Goal: Task Accomplishment & Management: Complete application form

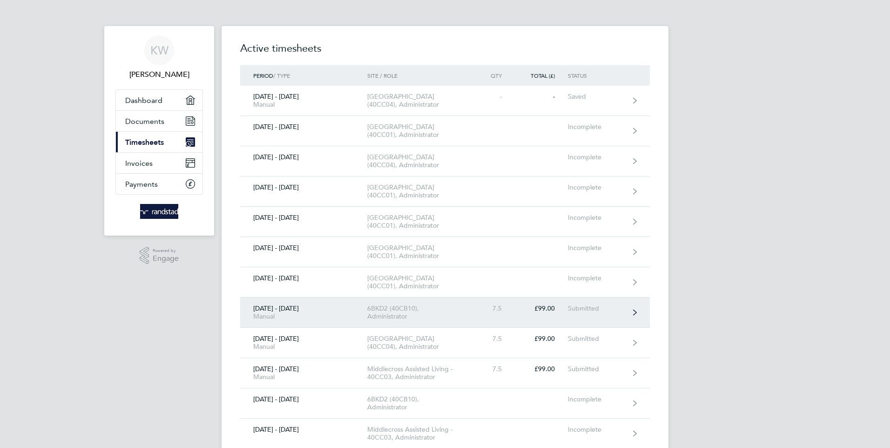
click at [476, 312] on div "7.5" at bounding box center [494, 308] width 41 height 8
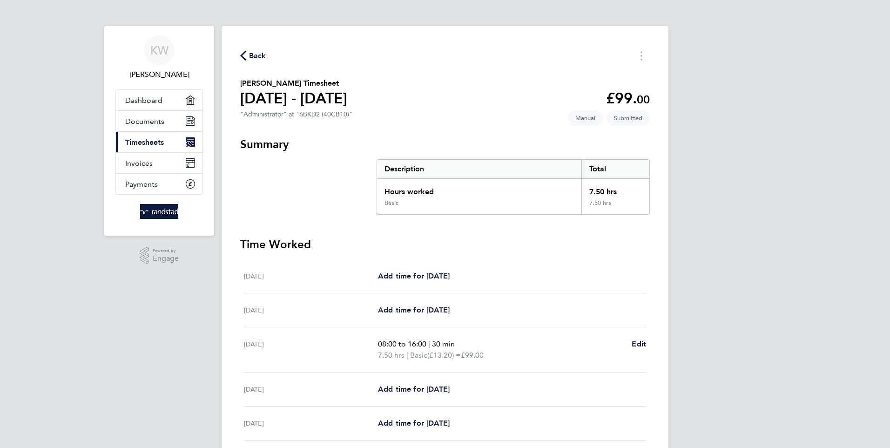
click at [252, 52] on span "Back" at bounding box center [257, 55] width 17 height 11
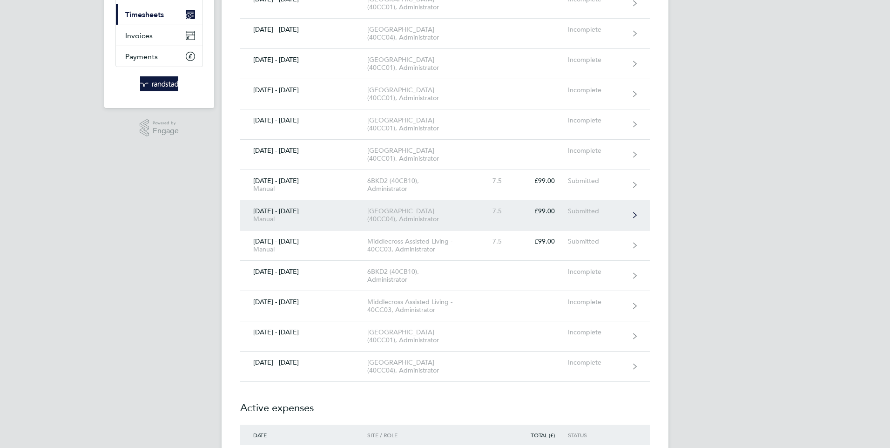
scroll to position [140, 0]
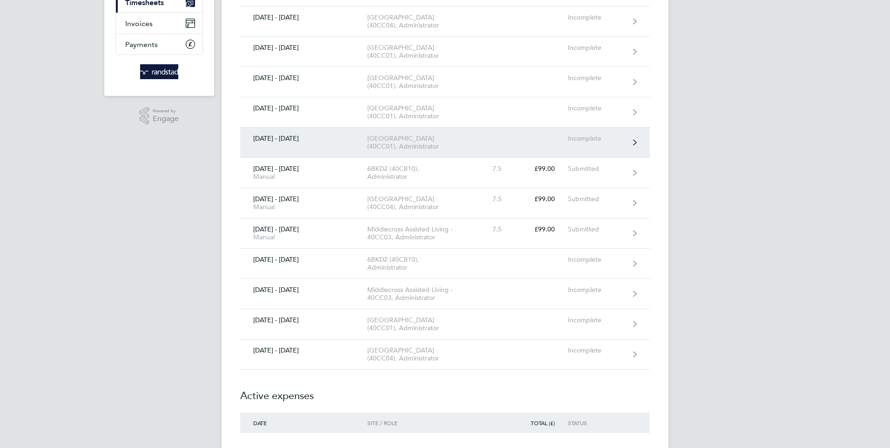
click at [391, 150] on div "[GEOGRAPHIC_DATA] (40CC01), Administrator" at bounding box center [420, 142] width 107 height 16
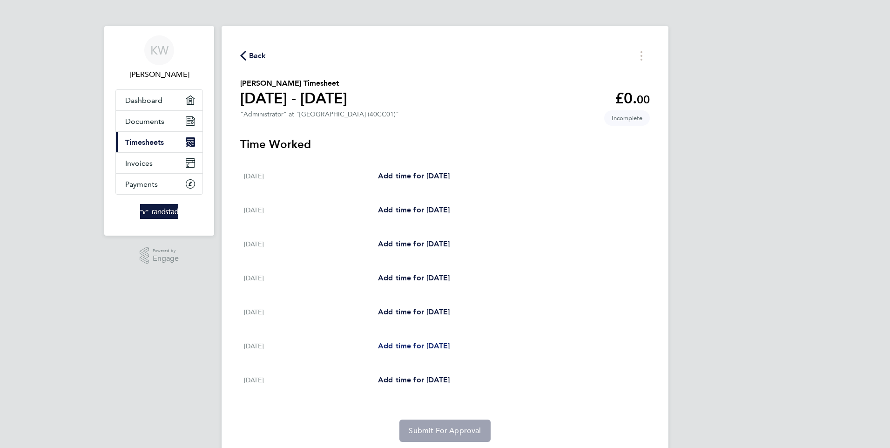
click at [404, 343] on span "Add time for [DATE]" at bounding box center [414, 345] width 72 height 9
select select "30"
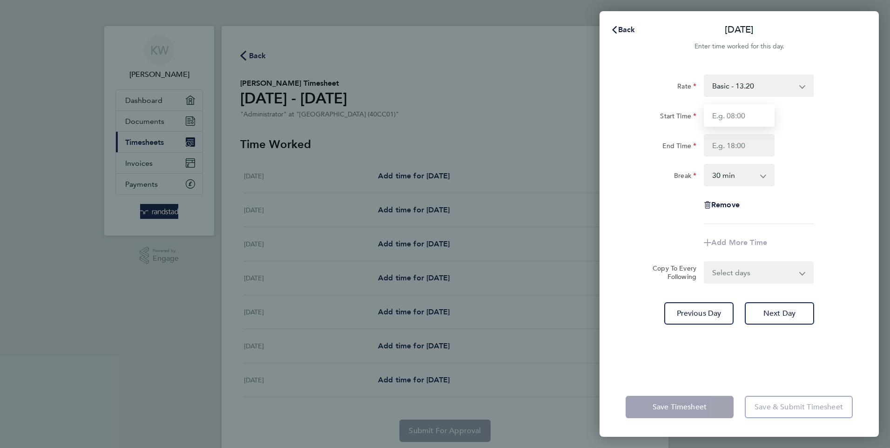
click at [740, 112] on input "Start Time" at bounding box center [738, 115] width 71 height 22
type input "08:00"
type input "16:00"
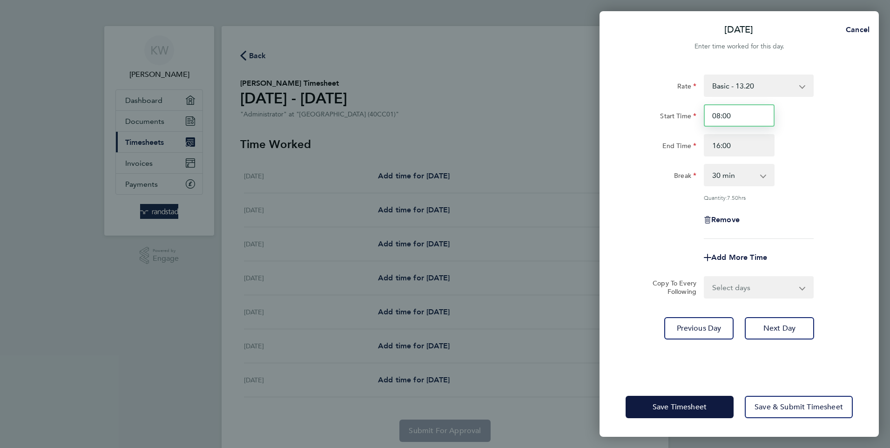
click at [731, 114] on input "08:00" at bounding box center [738, 115] width 71 height 22
type input "08:45"
click at [731, 142] on input "16:00" at bounding box center [738, 145] width 71 height 22
type input "16:15"
click at [670, 408] on span "Save Timesheet" at bounding box center [679, 406] width 54 height 9
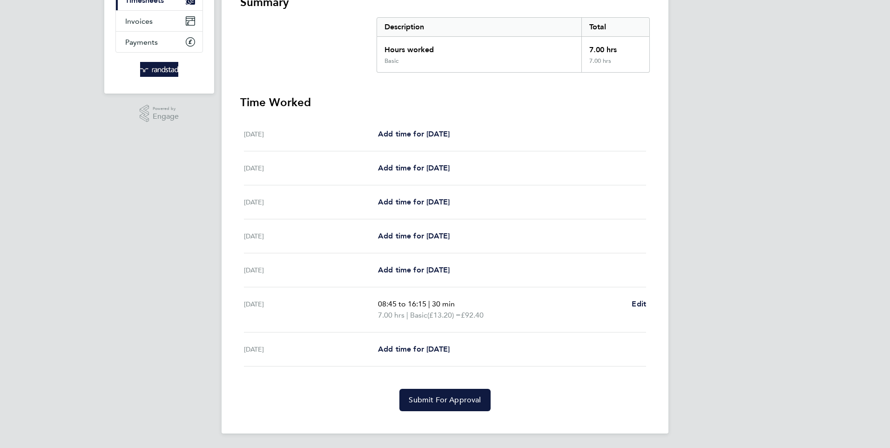
scroll to position [142, 0]
click at [439, 396] on span "Submit For Approval" at bounding box center [444, 399] width 72 height 9
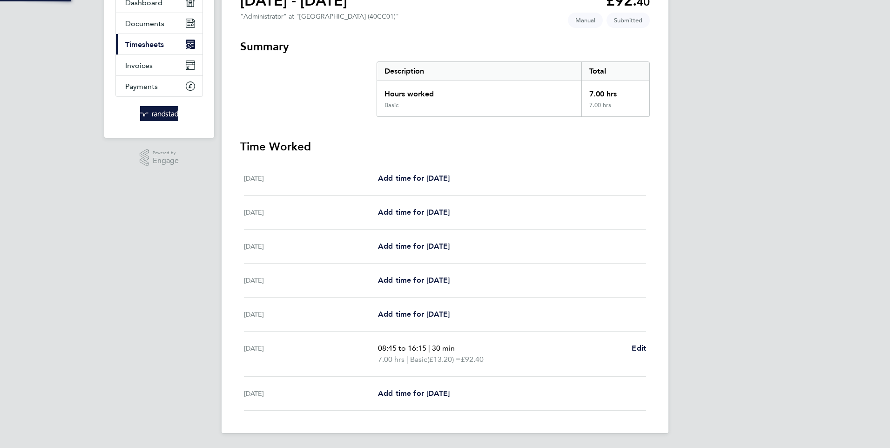
scroll to position [98, 0]
click at [713, 165] on div "KW [PERSON_NAME] Applications: Dashboard Documents Current page: Timesheets Inv…" at bounding box center [445, 174] width 890 height 545
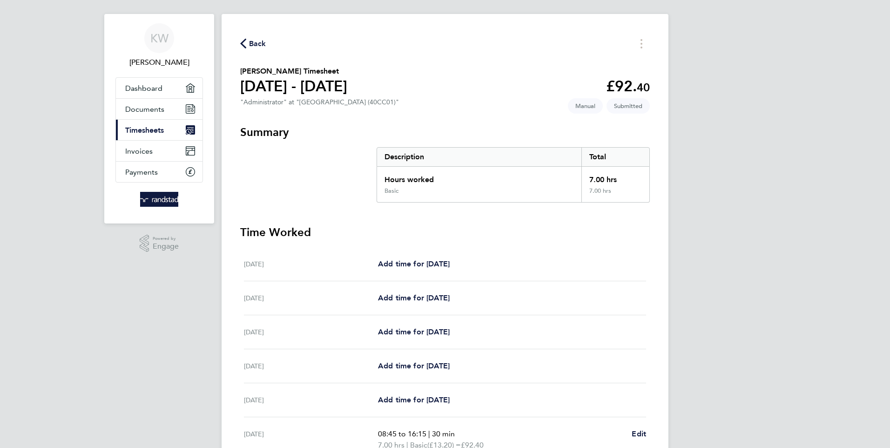
scroll to position [0, 0]
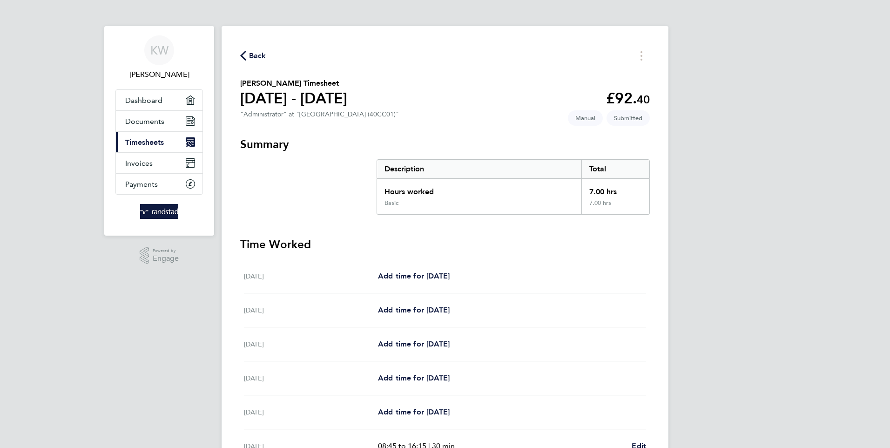
click at [255, 53] on span "Back" at bounding box center [257, 55] width 17 height 11
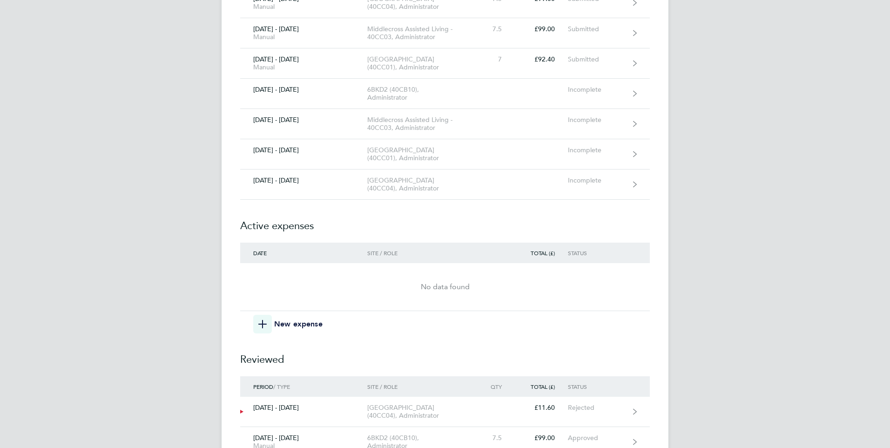
scroll to position [326, 0]
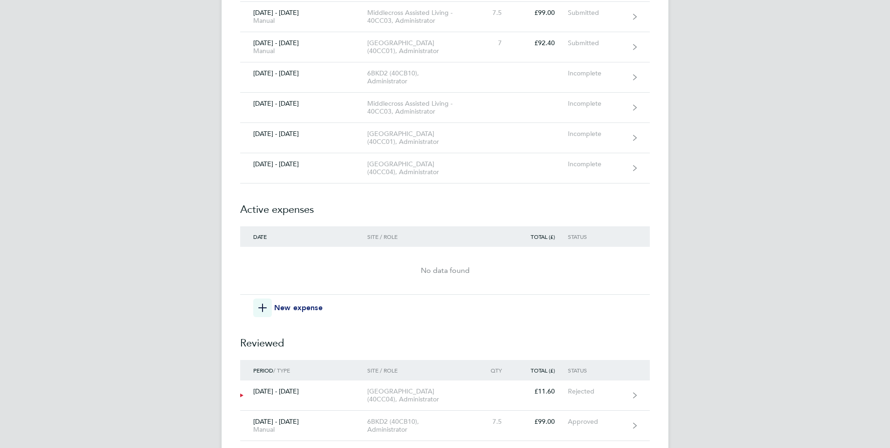
click at [260, 312] on icon "button" at bounding box center [262, 307] width 8 height 8
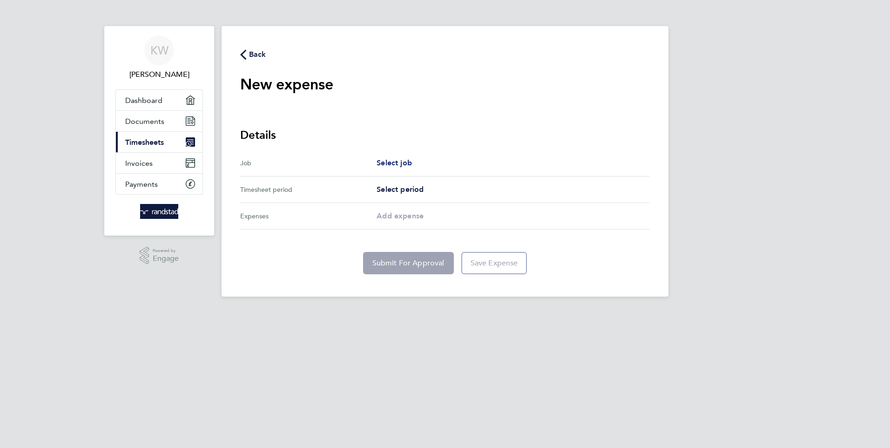
click at [395, 160] on span "Select job" at bounding box center [393, 162] width 35 height 9
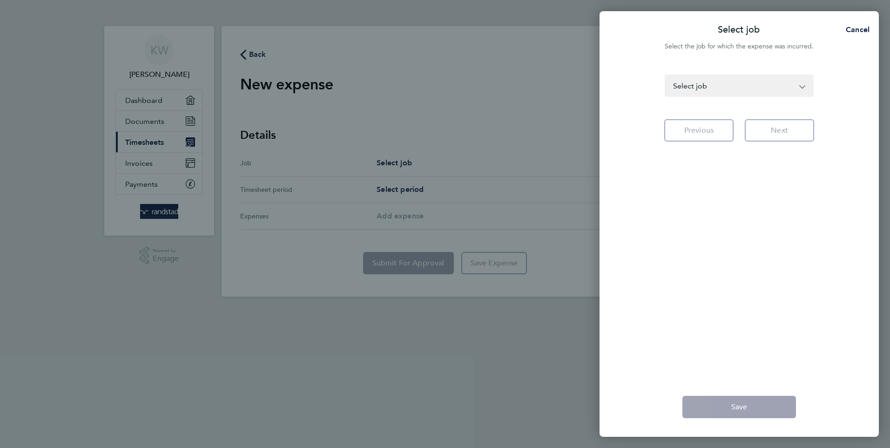
click at [802, 83] on app-icon-cross-button at bounding box center [806, 85] width 11 height 20
click at [735, 86] on select "6BKD2 (40CB10) - Administrator Middlecross Assisted Living - 40CC03 - Administr…" at bounding box center [733, 85] width 136 height 20
select select "291528"
click at [665, 75] on select "6BKD2 (40CB10) - Administrator Middlecross Assisted Living - 40CC03 - Administr…" at bounding box center [733, 85] width 136 height 20
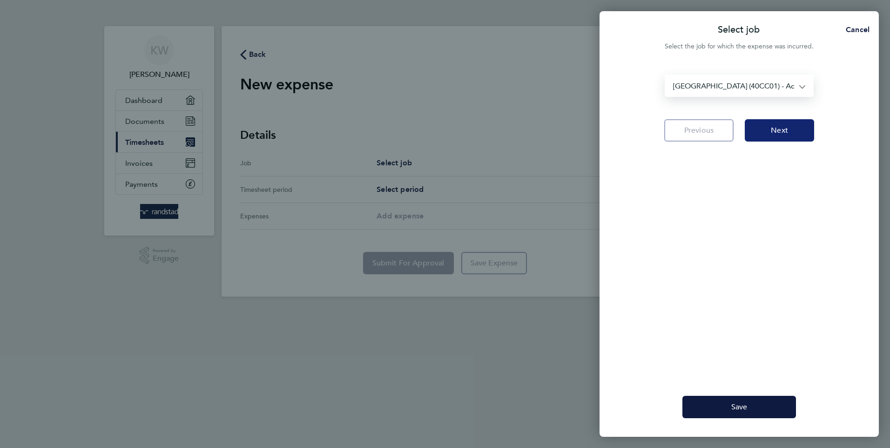
click at [782, 126] on span "Next" at bounding box center [778, 130] width 17 height 9
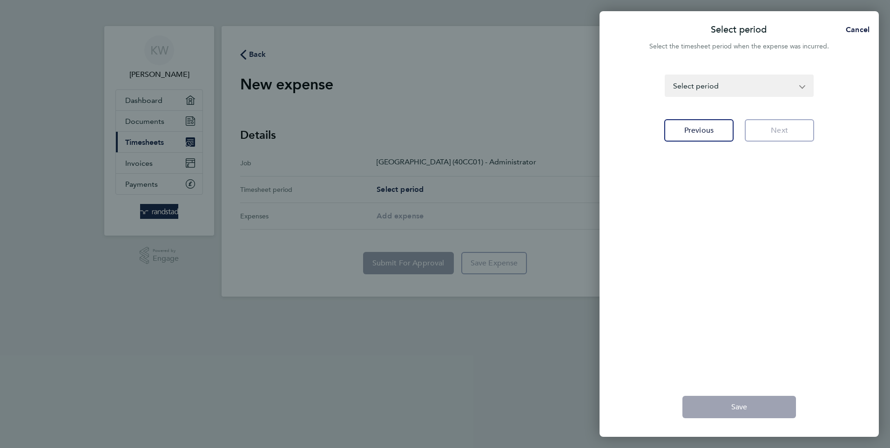
click at [723, 83] on select "[DATE] - [DATE] [DATE] - [DATE] [DATE] - [DATE] [DATE] - [DATE] [DATE] - [DATE]…" at bounding box center [733, 85] width 136 height 20
select select "9: Object"
click at [665, 75] on select "[DATE] - [DATE] [DATE] - [DATE] [DATE] - [DATE] [DATE] - [DATE] [DATE] - [DATE]…" at bounding box center [733, 85] width 136 height 20
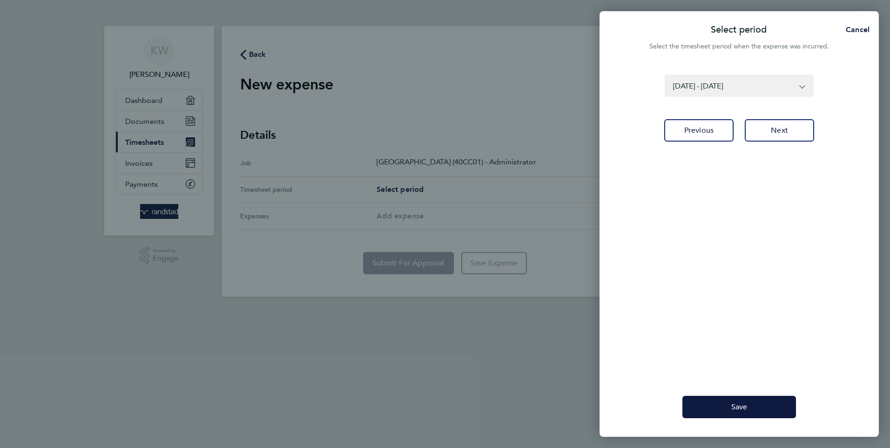
click at [719, 161] on div "[DATE] - [DATE] [DATE] - [DATE] [DATE] - [DATE] [DATE] - [DATE] [DATE] - [DATE]…" at bounding box center [738, 220] width 279 height 314
click at [782, 126] on span "Next" at bounding box center [778, 130] width 17 height 9
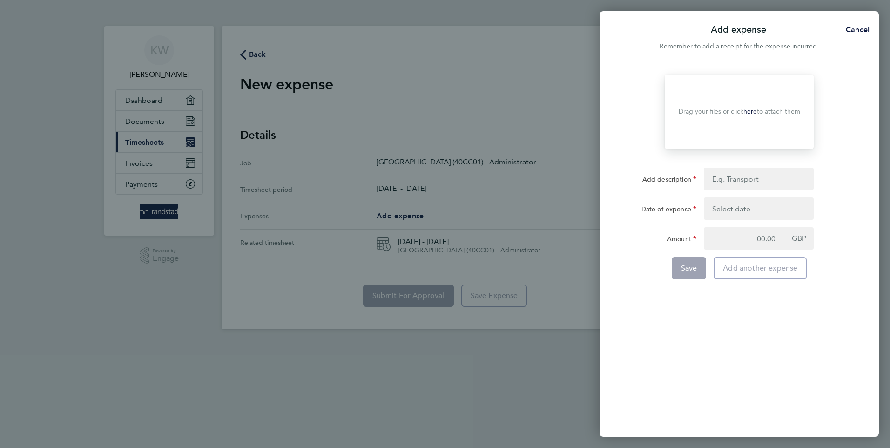
click at [752, 108] on link "here" at bounding box center [749, 111] width 13 height 8
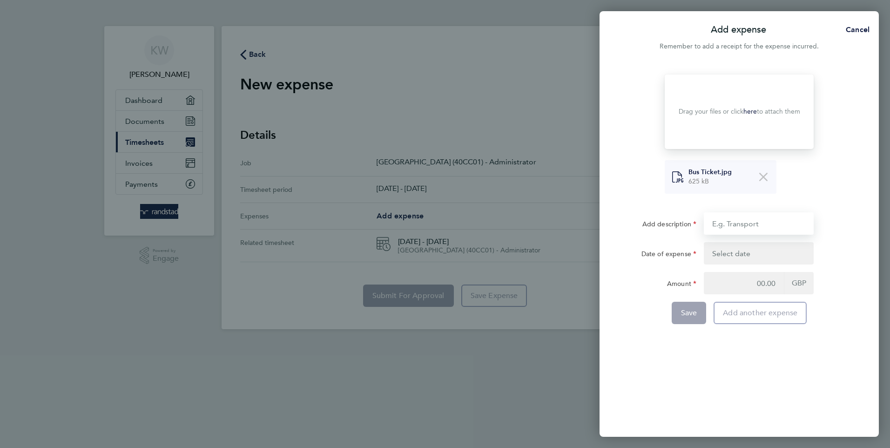
click at [737, 225] on input "Add description" at bounding box center [758, 223] width 110 height 22
type input "bus"
click at [724, 251] on button "button" at bounding box center [758, 253] width 110 height 22
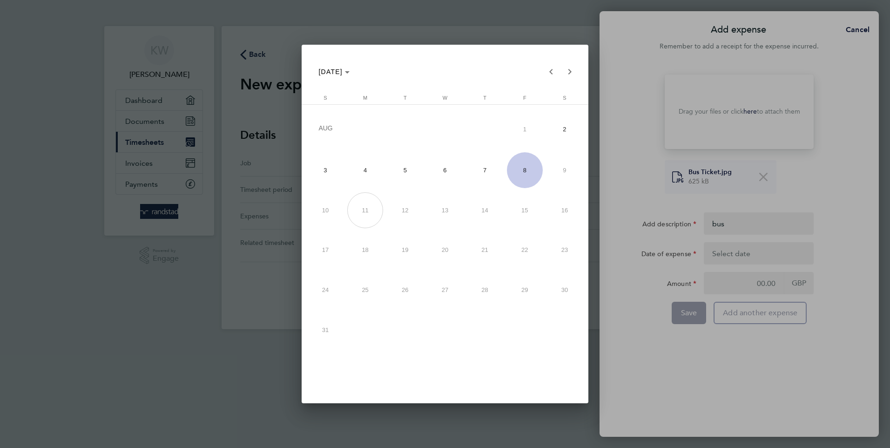
click at [482, 167] on span "7" at bounding box center [485, 170] width 36 height 36
type input "[DATE]"
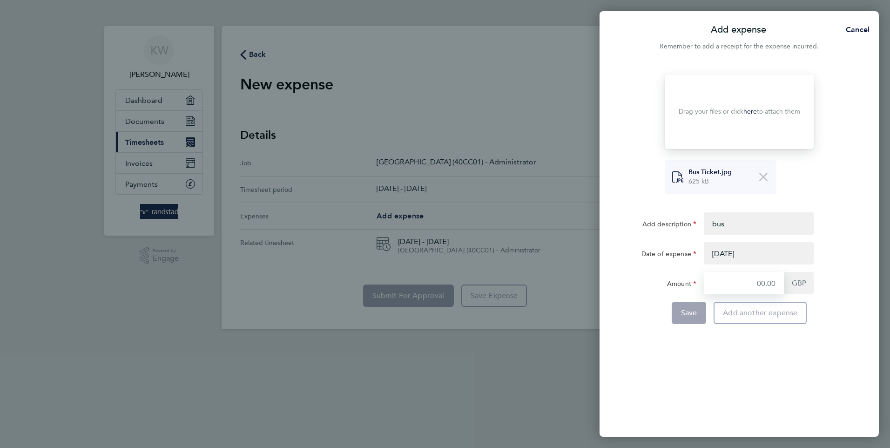
click at [771, 283] on input "Amount" at bounding box center [743, 283] width 80 height 22
type input "5.00"
click at [686, 308] on button "Save" at bounding box center [688, 312] width 35 height 22
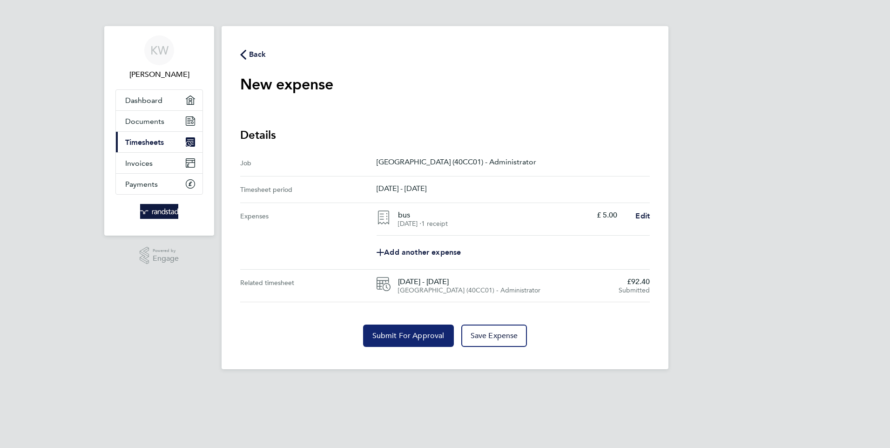
click at [408, 332] on span "Submit For Approval" at bounding box center [408, 335] width 72 height 9
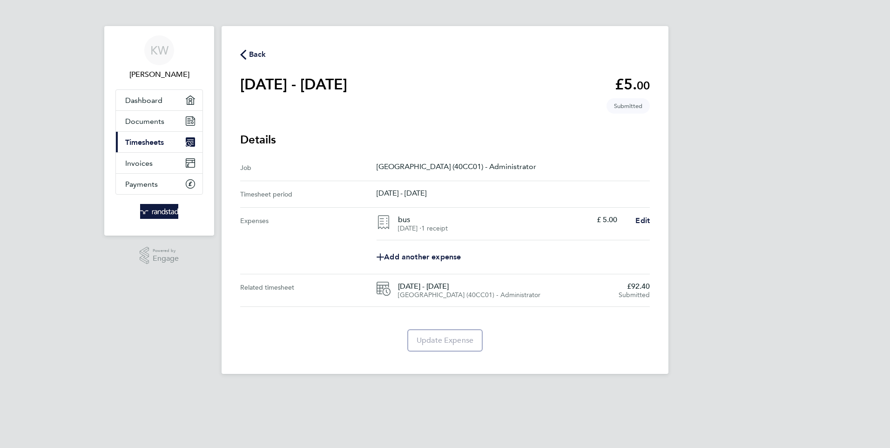
click at [255, 50] on span "Back" at bounding box center [257, 54] width 17 height 11
